Goal: Find specific page/section: Find specific page/section

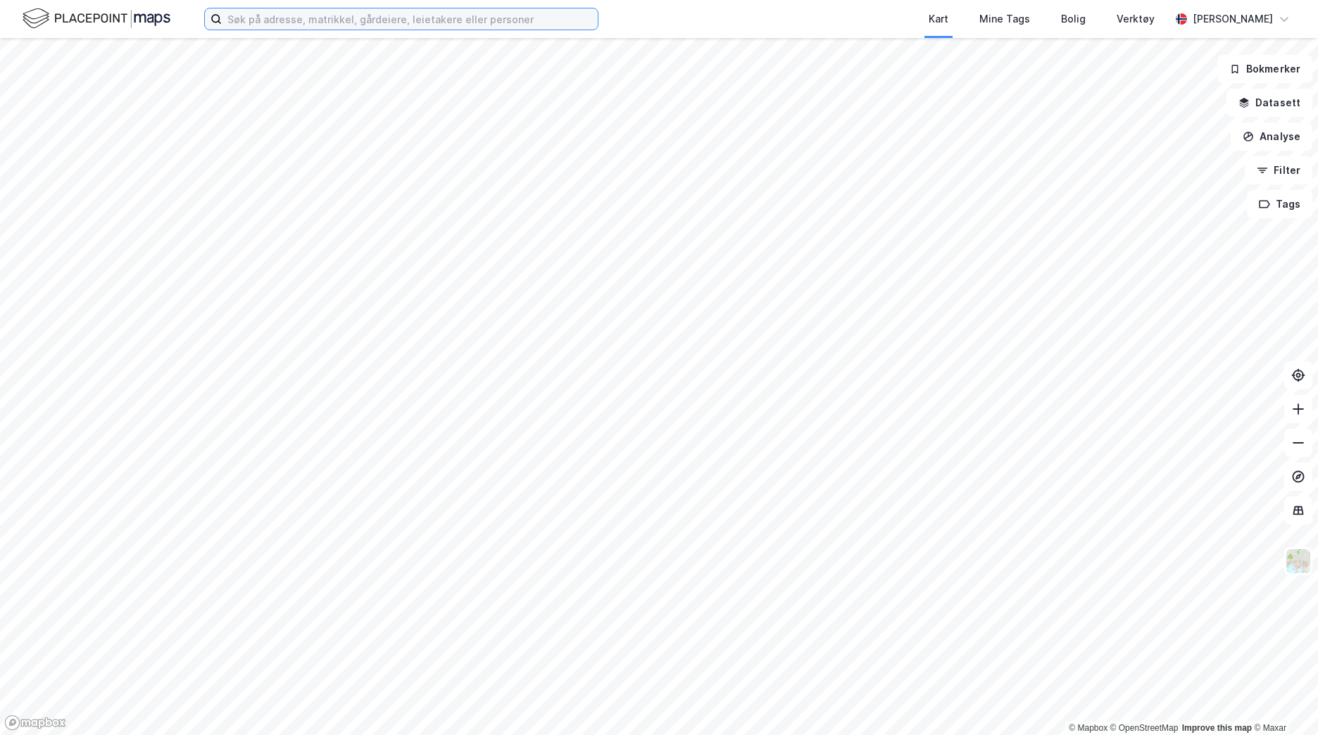
click at [293, 19] on input at bounding box center [410, 18] width 376 height 21
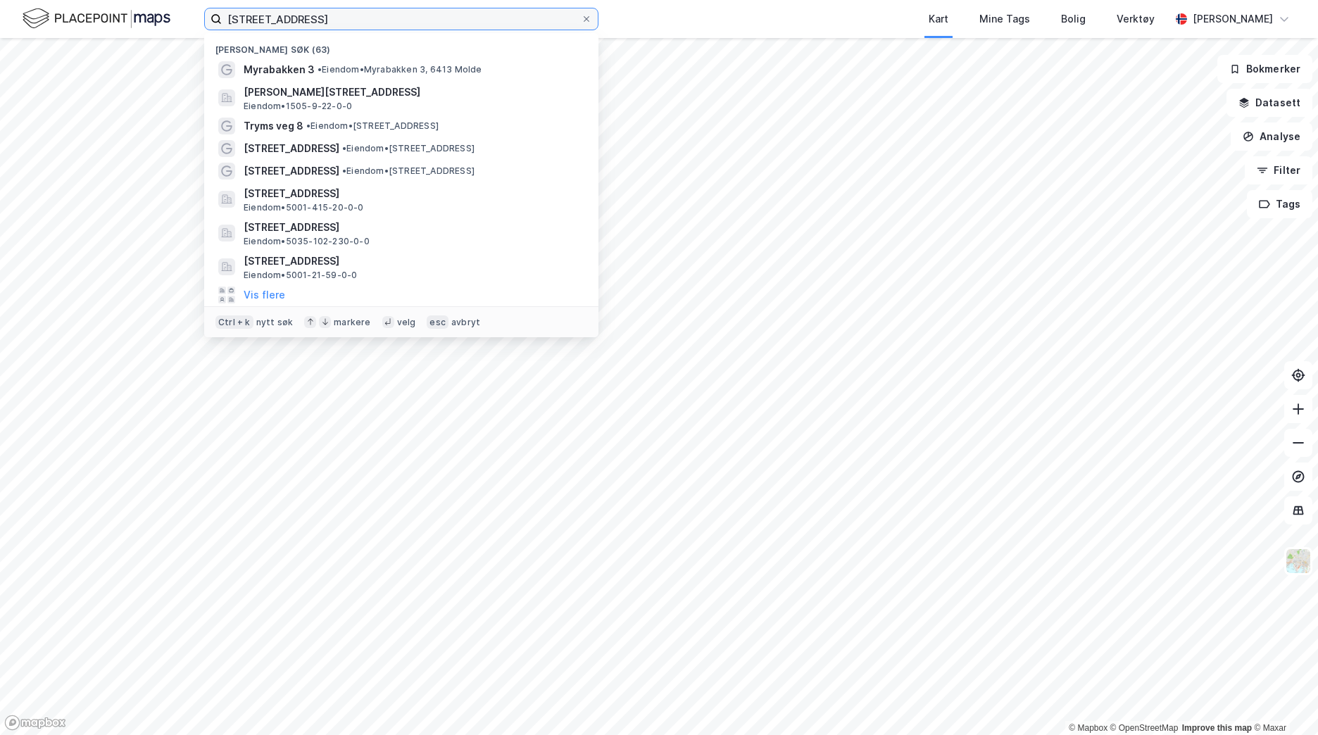
type input "[STREET_ADDRESS]"
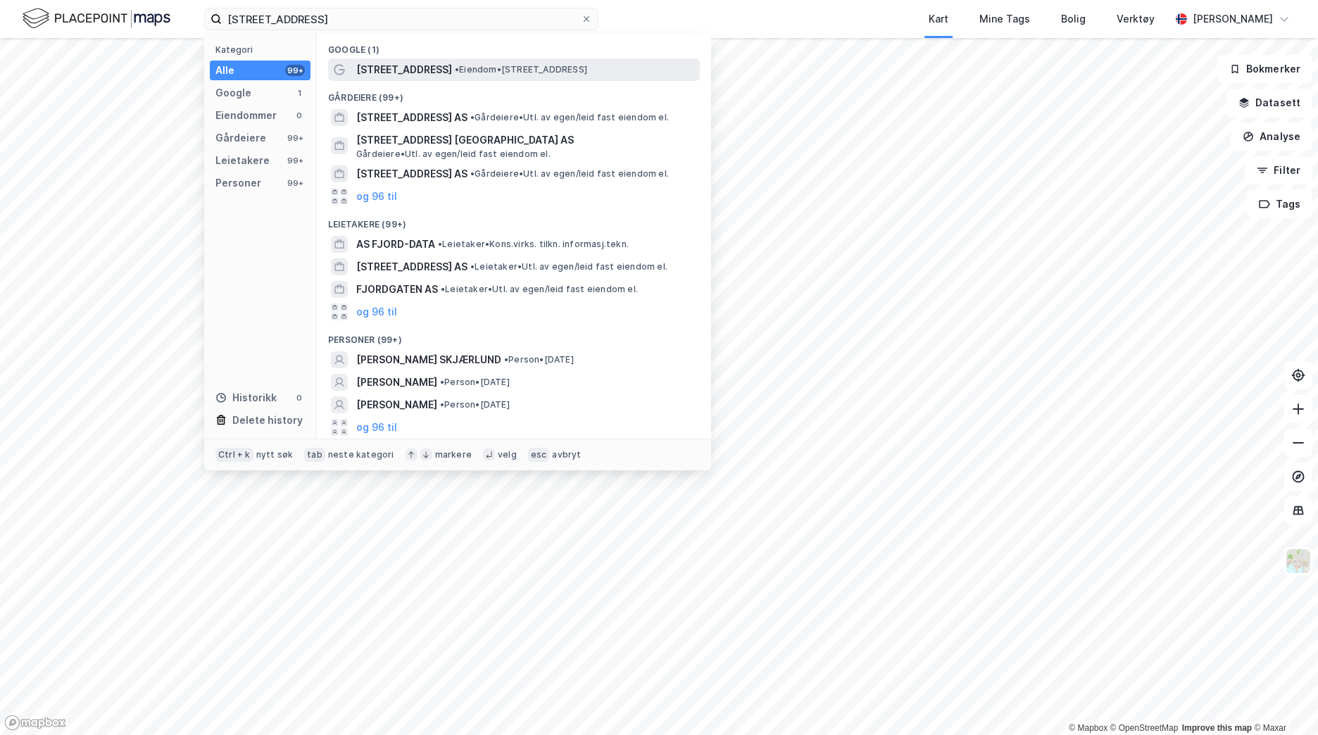
click at [395, 65] on span "[STREET_ADDRESS]" at bounding box center [404, 69] width 96 height 17
